Goal: Browse casually: Explore the website without a specific task or goal

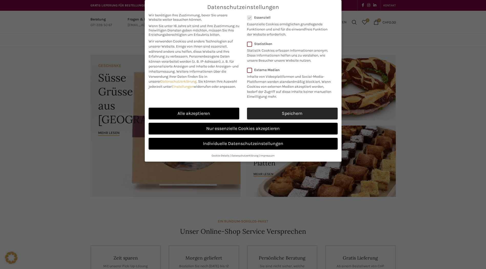
click at [275, 115] on link "Speichern" at bounding box center [292, 114] width 91 height 12
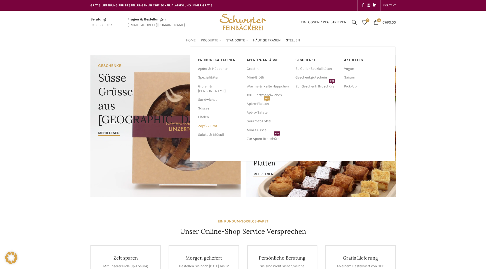
click at [211, 122] on link "Zopf & Brot" at bounding box center [219, 126] width 43 height 9
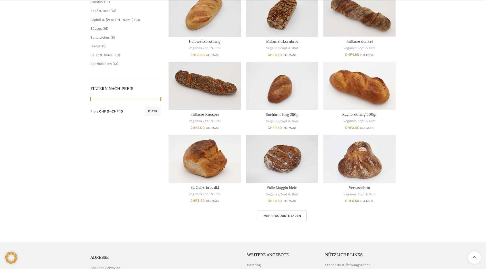
scroll to position [179, 0]
click at [282, 217] on span "Mehr Produkte laden" at bounding box center [282, 216] width 38 height 4
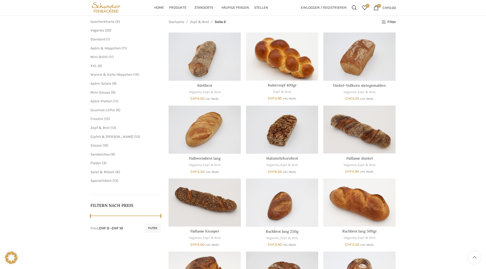
scroll to position [51, 0]
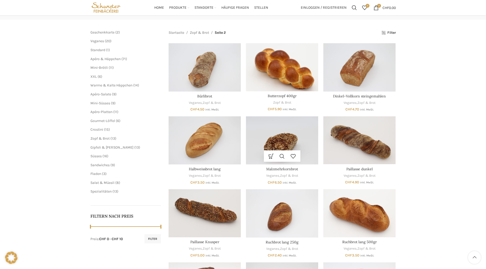
click at [273, 141] on img "Malzmehrkornbrot" at bounding box center [282, 141] width 72 height 48
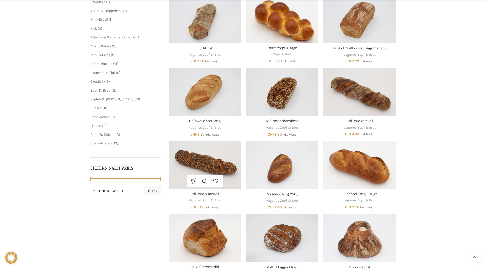
scroll to position [102, 0]
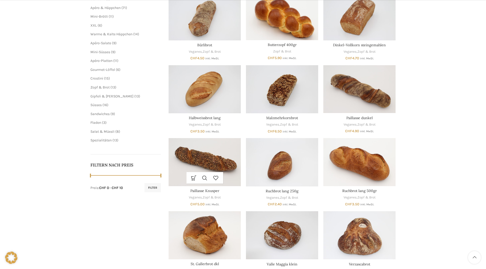
click at [197, 159] on img "Paillasse Knusper" at bounding box center [205, 162] width 72 height 48
